Goal: Task Accomplishment & Management: Manage account settings

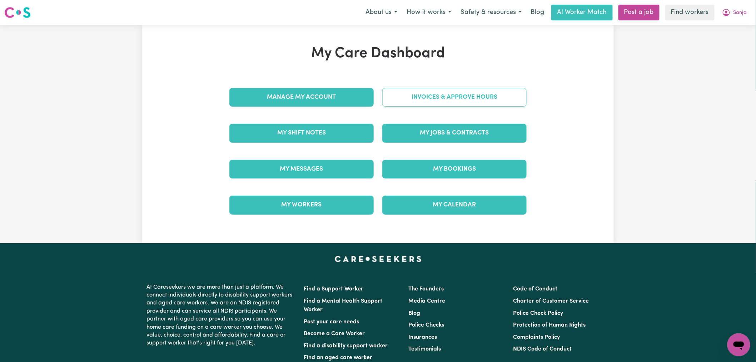
click at [408, 96] on link "Invoices & Approve Hours" at bounding box center [454, 97] width 144 height 19
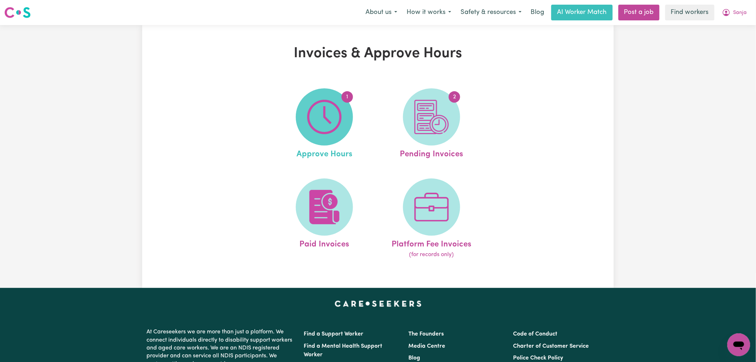
click at [324, 129] on img at bounding box center [324, 117] width 34 height 34
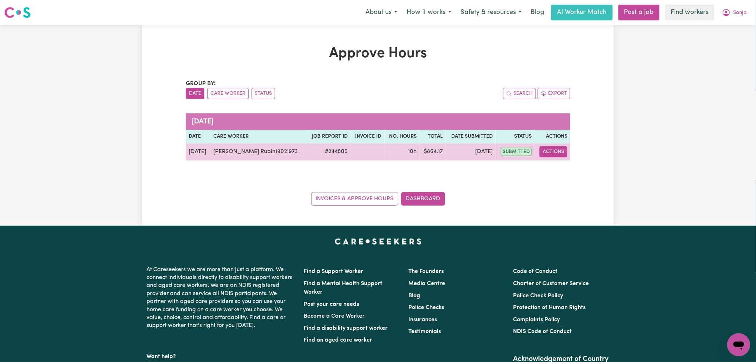
click at [551, 154] on button "Actions" at bounding box center [554, 151] width 28 height 11
click at [555, 169] on link "View Job Report" at bounding box center [573, 168] width 61 height 14
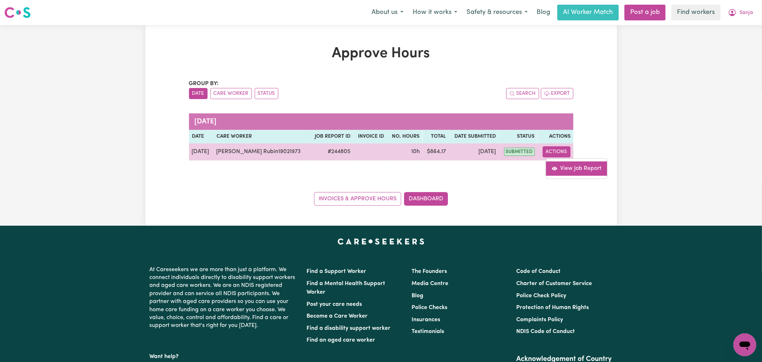
select select "pm"
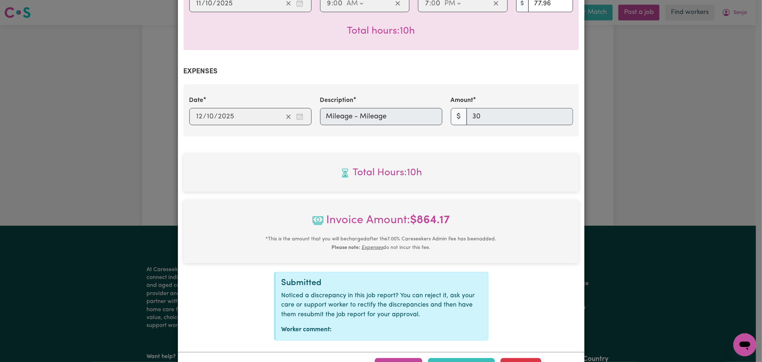
scroll to position [233, 0]
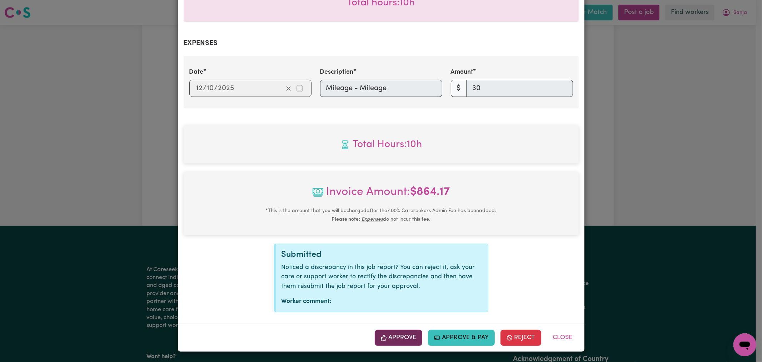
click at [401, 334] on button "Approve" at bounding box center [399, 337] width 48 height 16
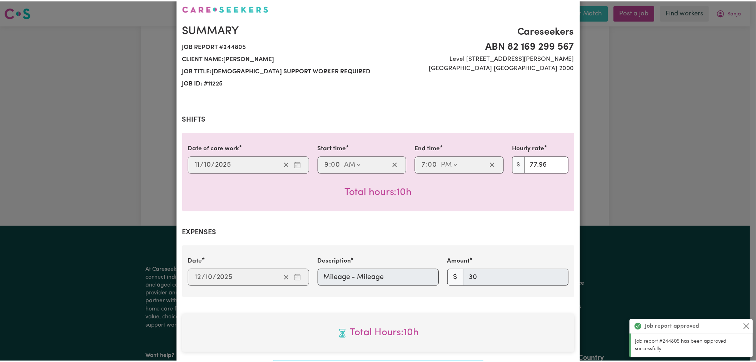
scroll to position [0, 0]
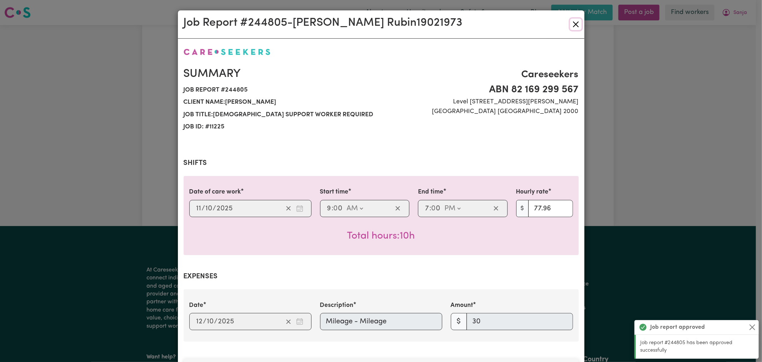
click at [572, 23] on button "Close" at bounding box center [575, 24] width 11 height 11
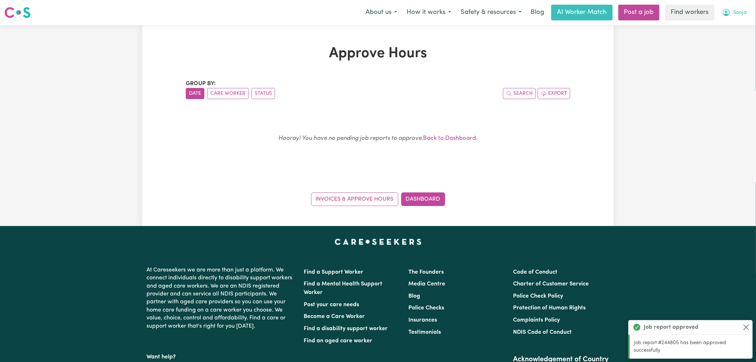
click at [743, 12] on span "Sanja" at bounding box center [741, 13] width 14 height 8
click at [738, 23] on link "My Dashboard" at bounding box center [723, 28] width 56 height 14
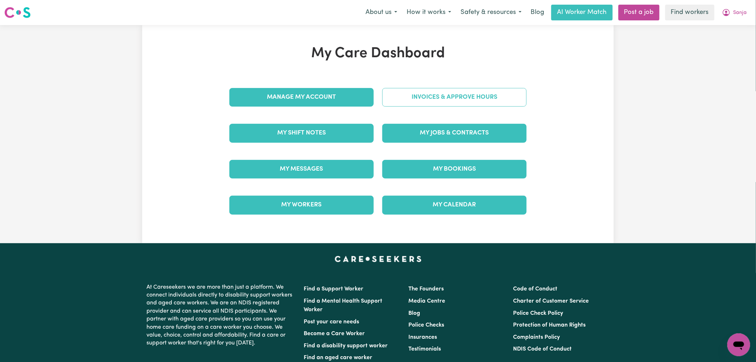
click at [458, 104] on link "Invoices & Approve Hours" at bounding box center [454, 97] width 144 height 19
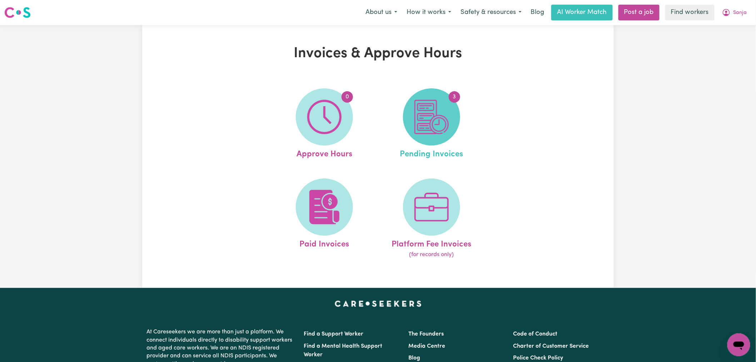
click at [448, 120] on img at bounding box center [432, 117] width 34 height 34
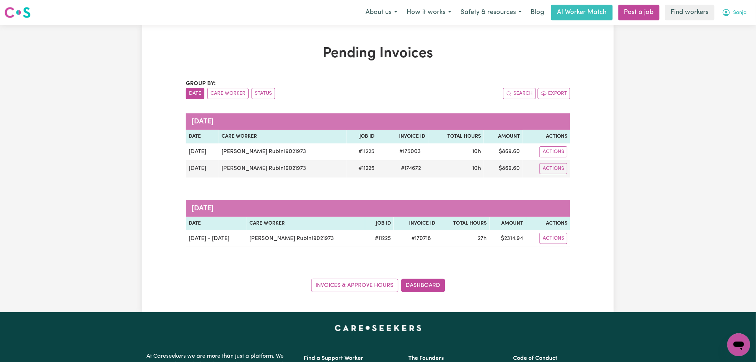
click at [738, 11] on span "Sanja" at bounding box center [741, 13] width 14 height 8
click at [725, 40] on link "Logout" at bounding box center [723, 41] width 56 height 14
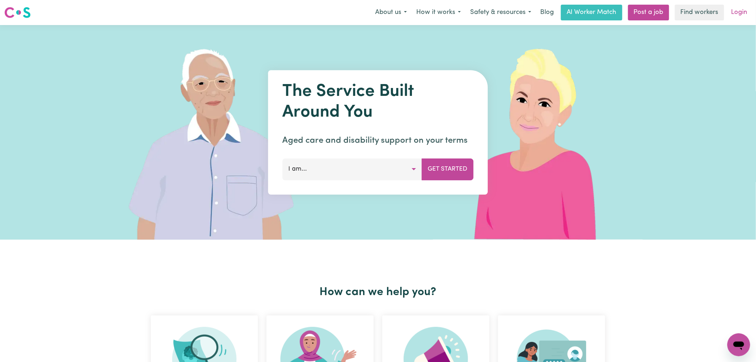
click at [740, 11] on link "Login" at bounding box center [739, 13] width 25 height 16
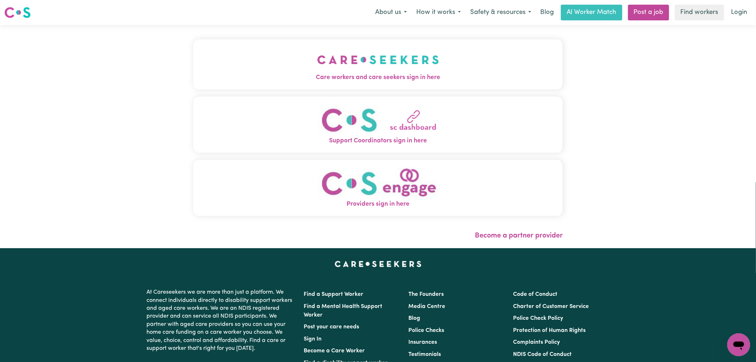
click at [361, 85] on button "Care workers and care seekers sign in here" at bounding box center [377, 64] width 369 height 50
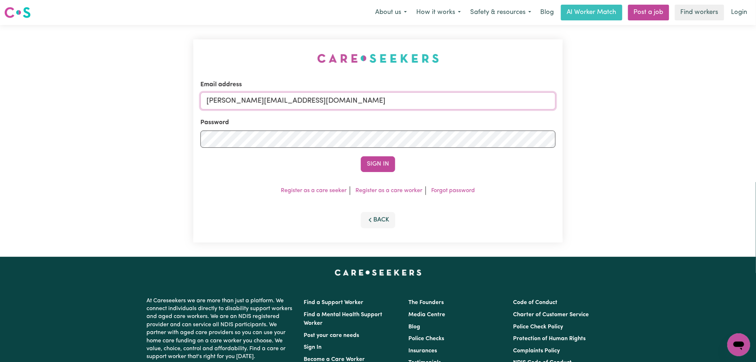
click at [305, 101] on input "[PERSON_NAME][EMAIL_ADDRESS][DOMAIN_NAME]" at bounding box center [377, 100] width 355 height 17
drag, startPoint x: 401, startPoint y: 99, endPoint x: 244, endPoint y: 103, distance: 156.6
click at [244, 103] on input "superuser~[PERSON_NAME][EMAIL_ADDRESS][DOMAIN_NAME]" at bounding box center [377, 100] width 355 height 17
click at [361, 156] on button "Sign In" at bounding box center [378, 164] width 34 height 16
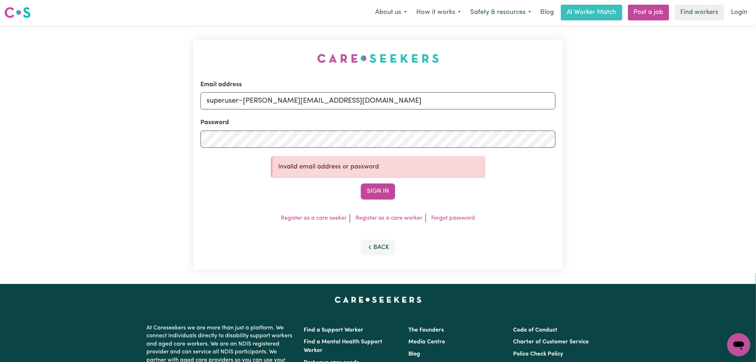
click at [364, 102] on input "superuser~[PERSON_NAME][EMAIL_ADDRESS][DOMAIN_NAME]" at bounding box center [377, 100] width 355 height 17
click at [361, 183] on button "Sign In" at bounding box center [378, 191] width 34 height 16
paste input "[PERSON_NAME].parker7@bigpon"
drag, startPoint x: 340, startPoint y: 101, endPoint x: 243, endPoint y: 97, distance: 96.9
click at [243, 97] on input "superuser~ [PERSON_NAME][EMAIL_ADDRESS][DOMAIN_NAME]" at bounding box center [377, 100] width 355 height 17
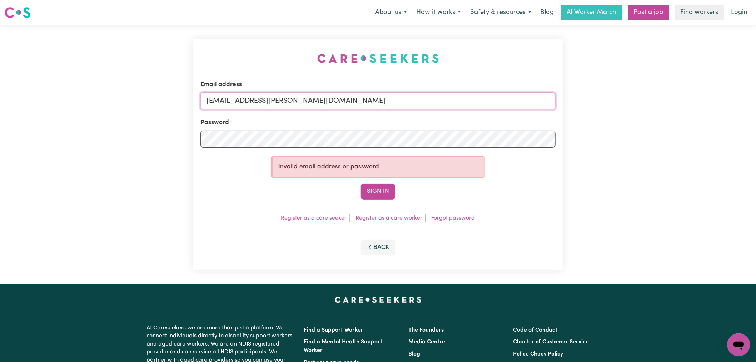
type input "[EMAIL_ADDRESS][PERSON_NAME][DOMAIN_NAME]"
click at [361, 183] on button "Sign In" at bounding box center [378, 191] width 34 height 16
